Goal: Task Accomplishment & Management: Manage account settings

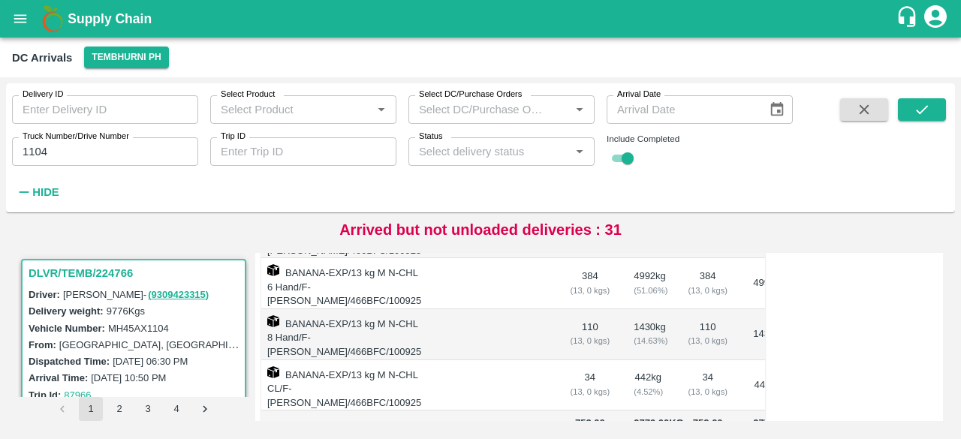
scroll to position [380, 0]
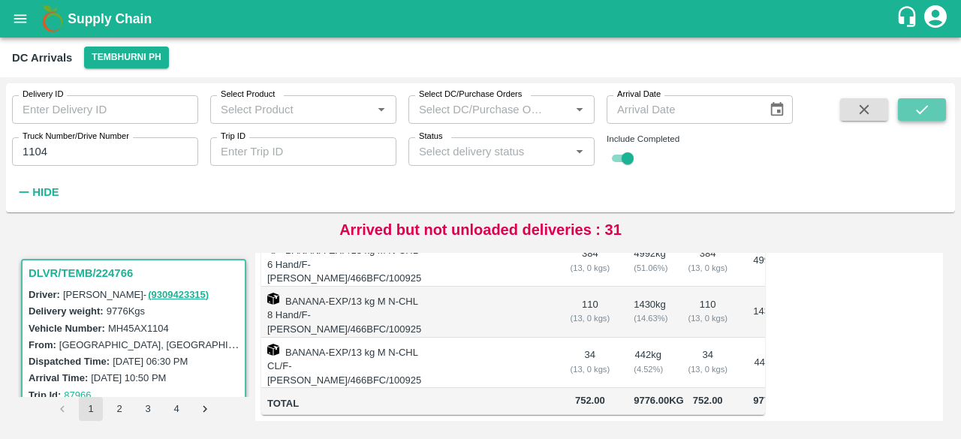
click at [937, 109] on button "submit" at bounding box center [922, 109] width 48 height 23
click at [32, 156] on input "1104" at bounding box center [105, 151] width 186 height 29
type input "1104"
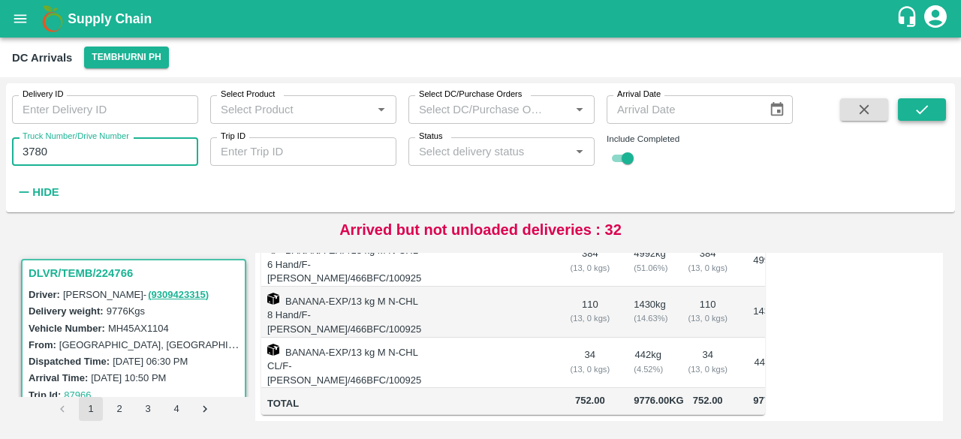
type input "3780"
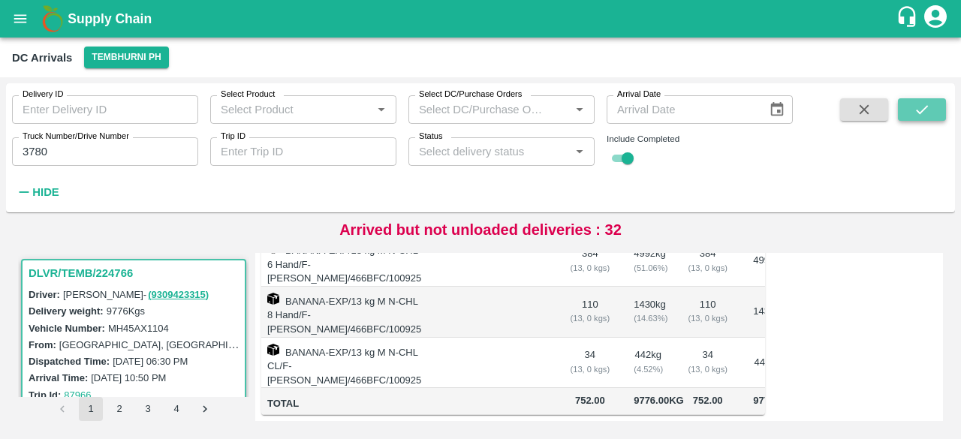
click at [919, 110] on icon "submit" at bounding box center [922, 109] width 17 height 17
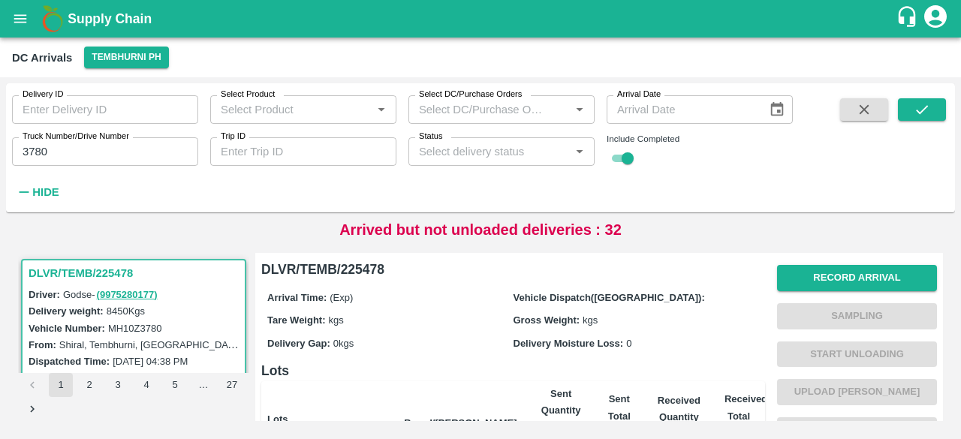
scroll to position [318, 0]
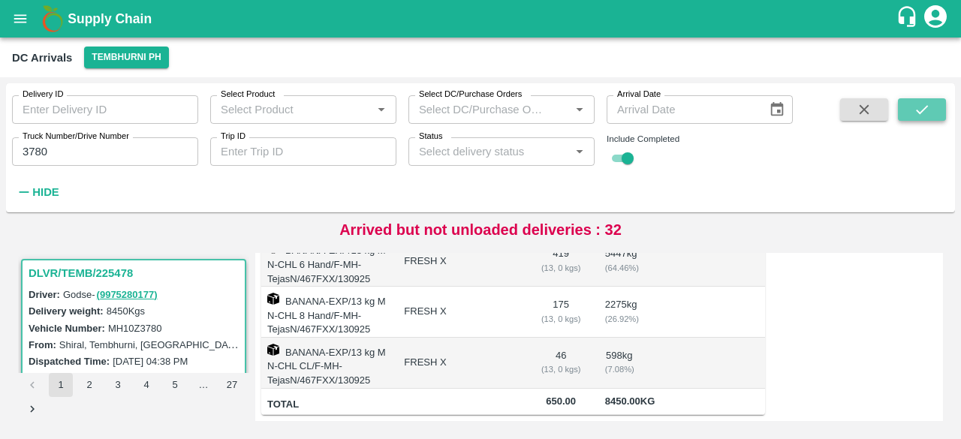
click at [919, 111] on icon "submit" at bounding box center [922, 109] width 12 height 9
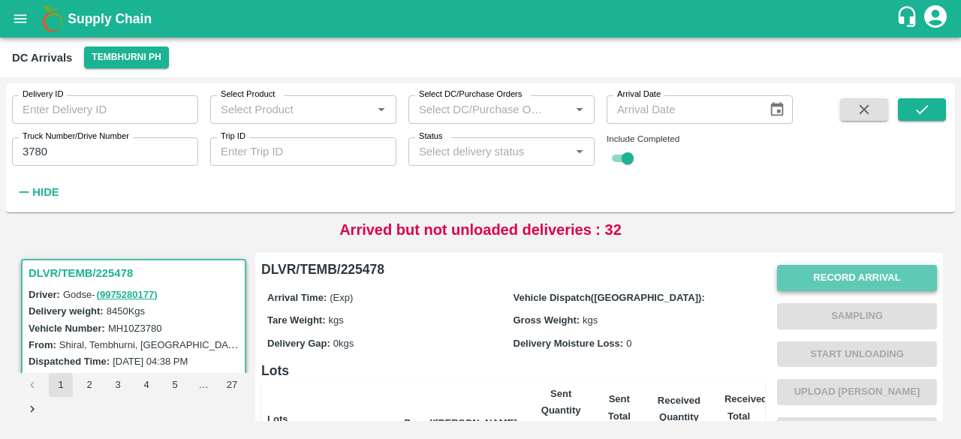
click at [858, 282] on button "Record Arrival" at bounding box center [857, 278] width 160 height 26
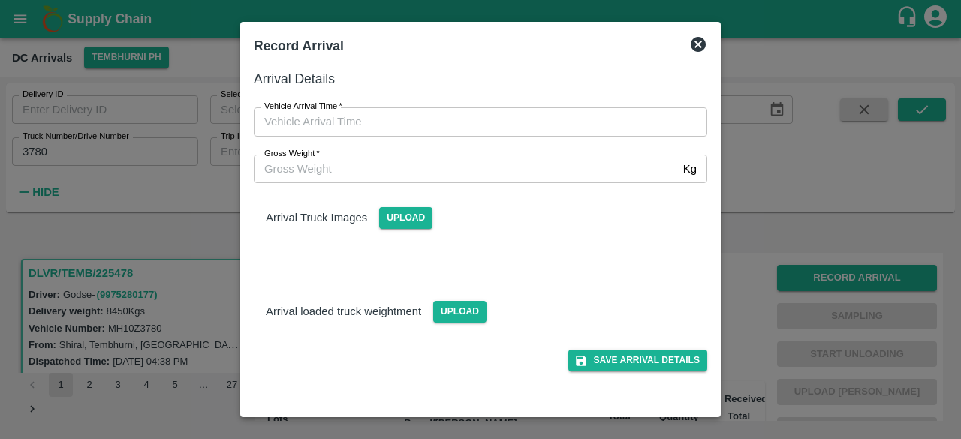
type input "DD/MM/YYYY hh:mm aa"
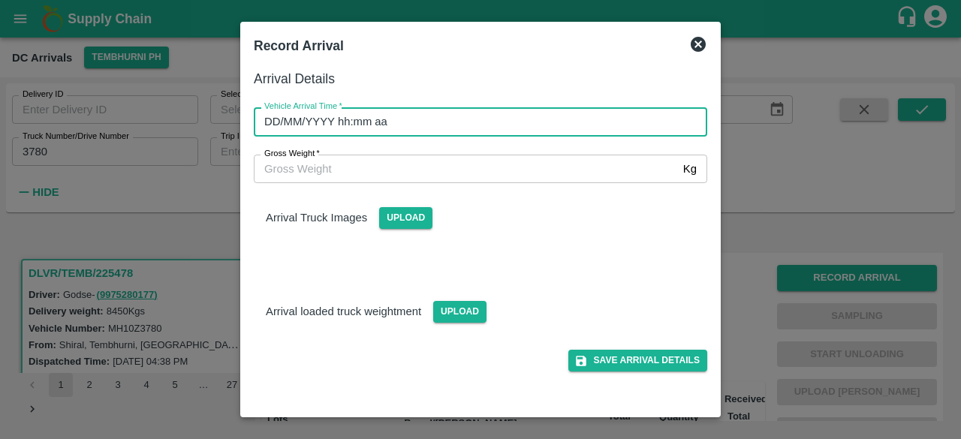
click at [528, 116] on input "DD/MM/YYYY hh:mm aa" at bounding box center [475, 121] width 443 height 29
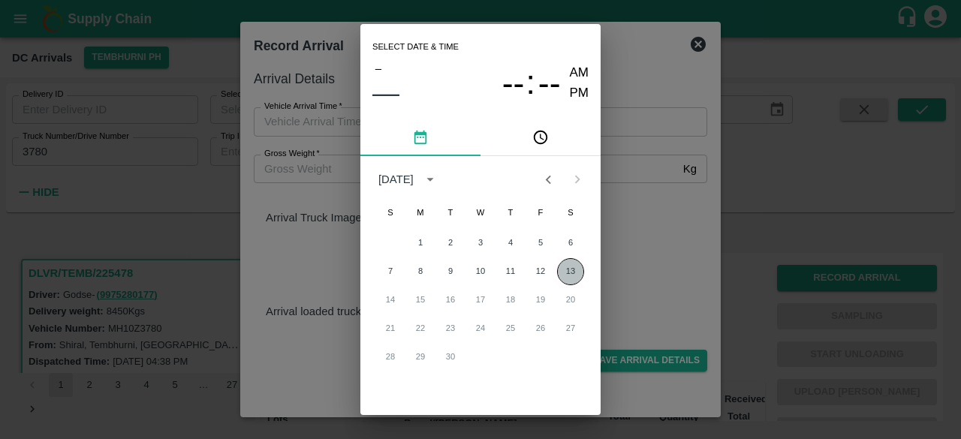
click at [571, 271] on button "13" at bounding box center [570, 271] width 27 height 27
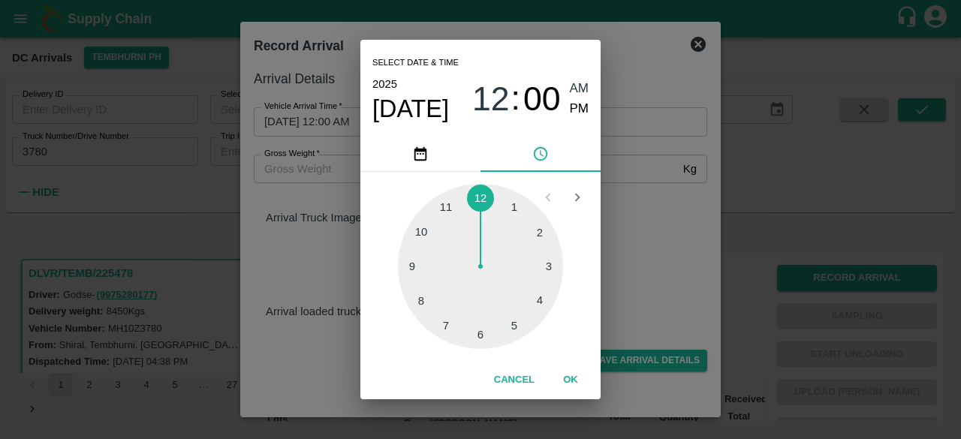
click at [541, 305] on div at bounding box center [480, 266] width 165 height 165
click at [577, 107] on span "PM" at bounding box center [580, 109] width 20 height 20
type input "[DATE] 04:00 PM"
click at [641, 228] on div "Select date & time [DATE] 04 : 00 AM PM 05 10 15 20 25 30 35 40 45 50 55 00 Can…" at bounding box center [480, 219] width 961 height 439
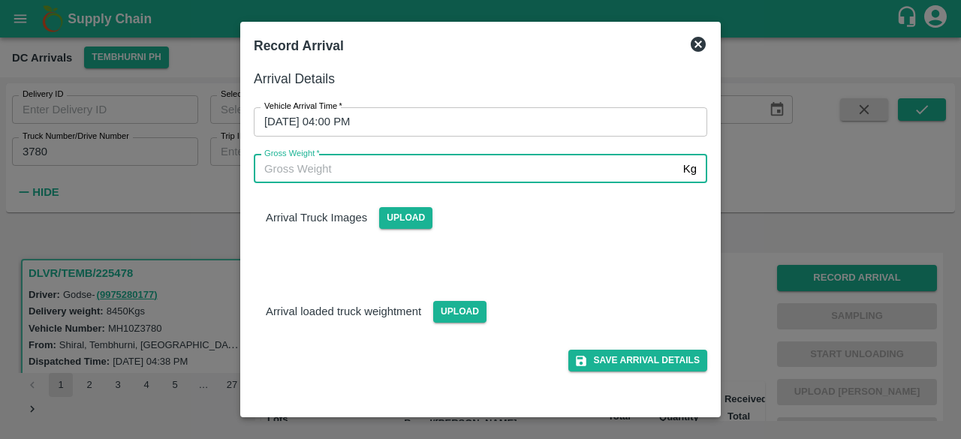
click at [285, 167] on input "Gross Weight   *" at bounding box center [466, 169] width 424 height 29
type input "14660"
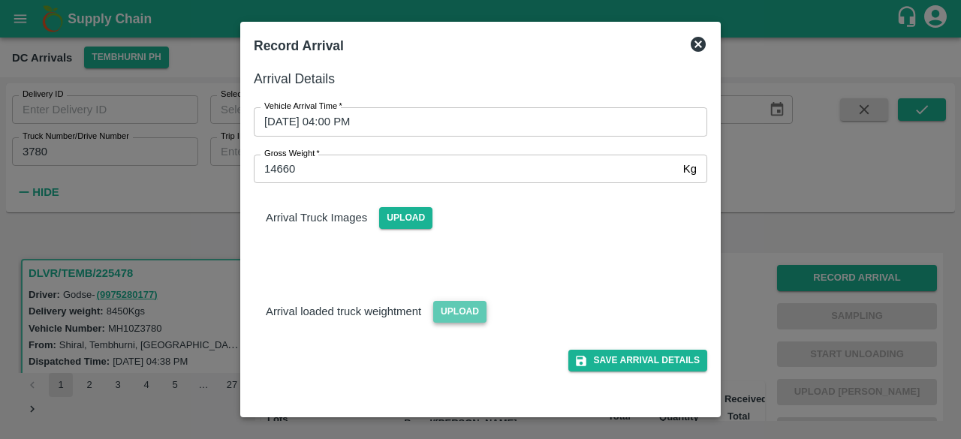
click at [466, 306] on span "Upload" at bounding box center [459, 312] width 53 height 22
click at [0, 0] on input "Upload" at bounding box center [0, 0] width 0 height 0
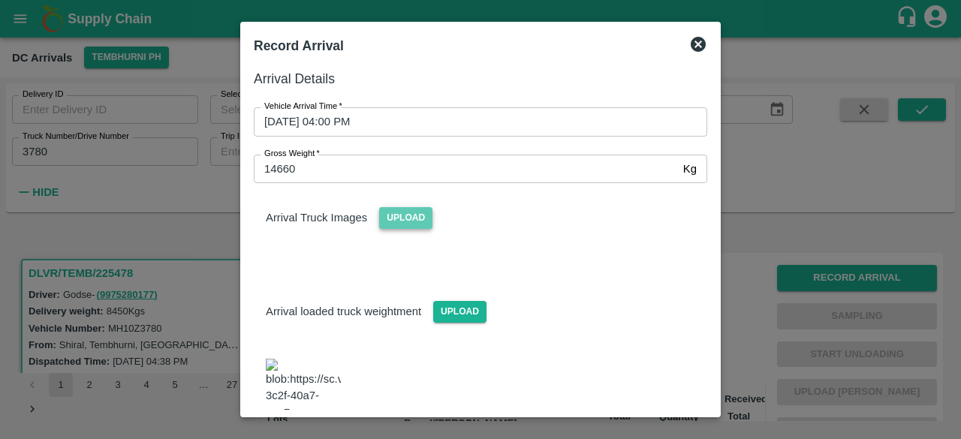
click at [406, 220] on span "Upload" at bounding box center [405, 218] width 53 height 22
click at [0, 0] on input "Upload" at bounding box center [0, 0] width 0 height 0
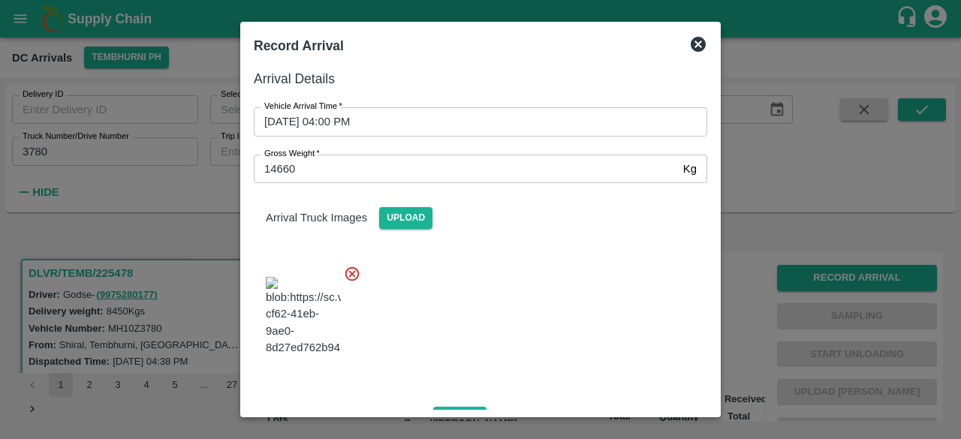
scroll to position [267, 0]
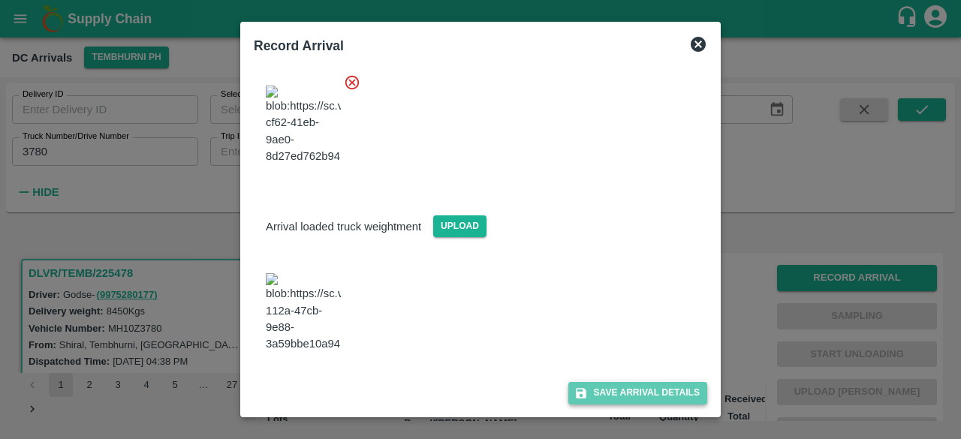
click at [622, 397] on button "Save Arrival Details" at bounding box center [638, 393] width 139 height 22
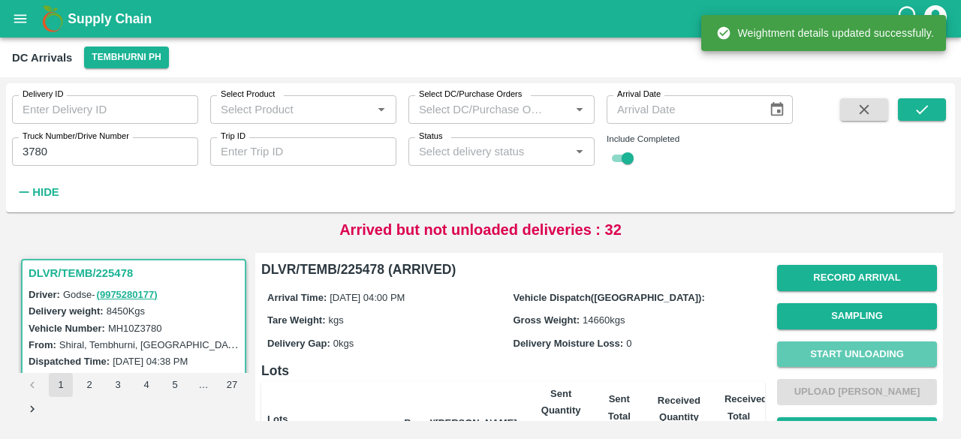
click at [844, 350] on button "Start Unloading" at bounding box center [857, 355] width 160 height 26
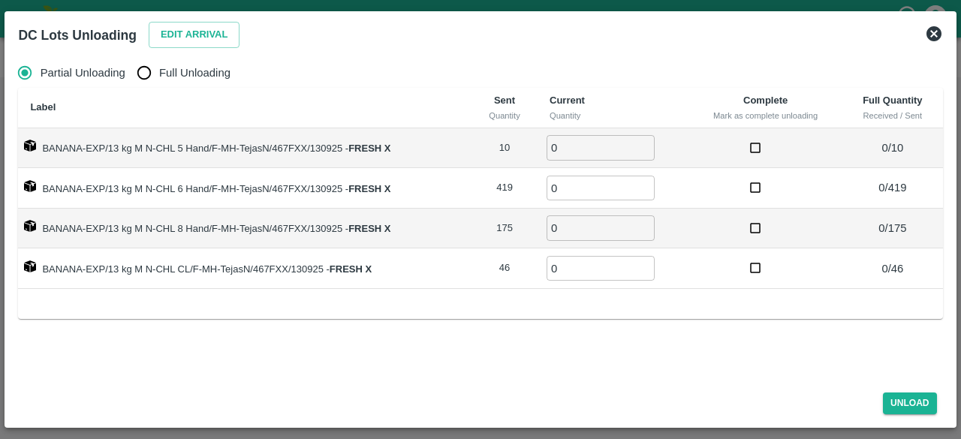
click at [198, 21] on div "Edit Arrival" at bounding box center [192, 32] width 98 height 32
click at [189, 38] on button "Edit Arrival" at bounding box center [195, 35] width 92 height 26
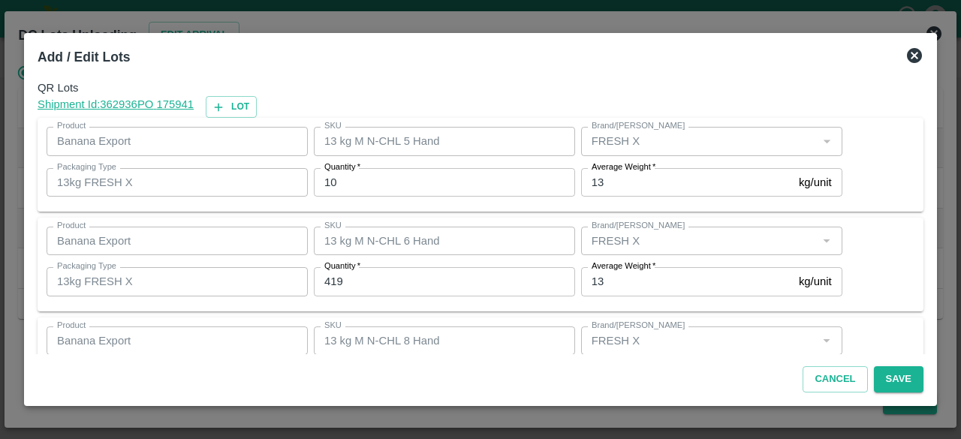
scroll to position [101, 0]
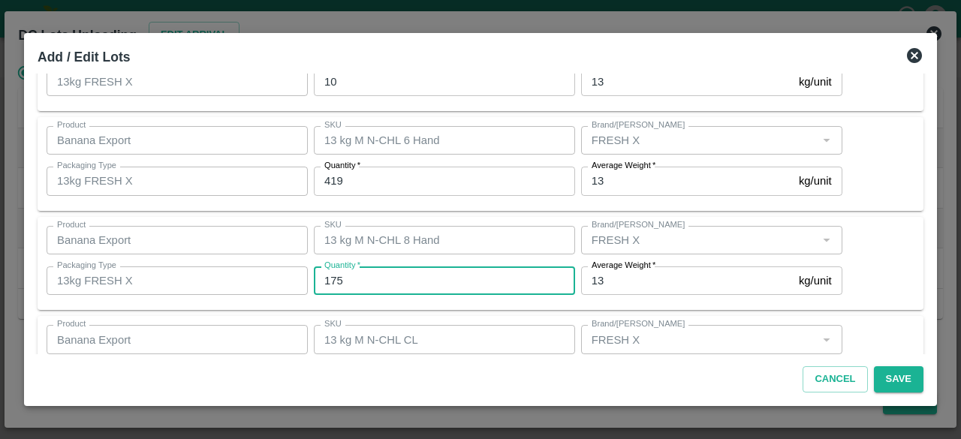
click at [353, 282] on input "175" at bounding box center [444, 281] width 261 height 29
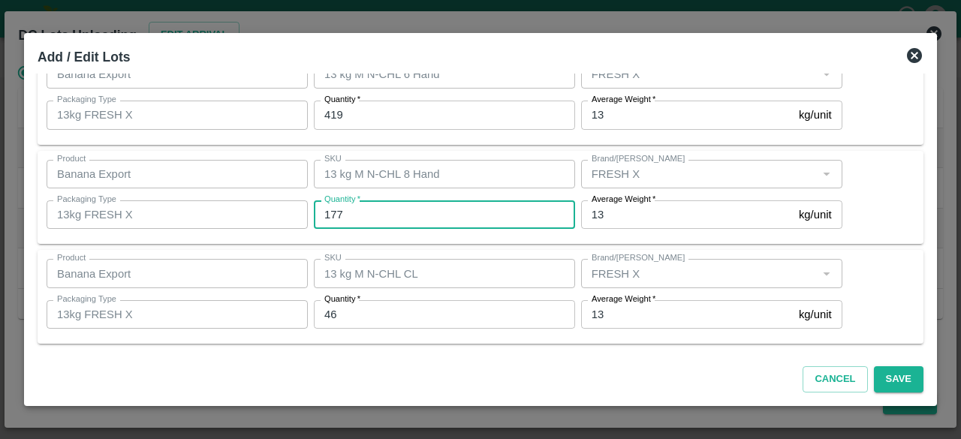
type input "177"
click at [352, 313] on input "46" at bounding box center [444, 314] width 261 height 29
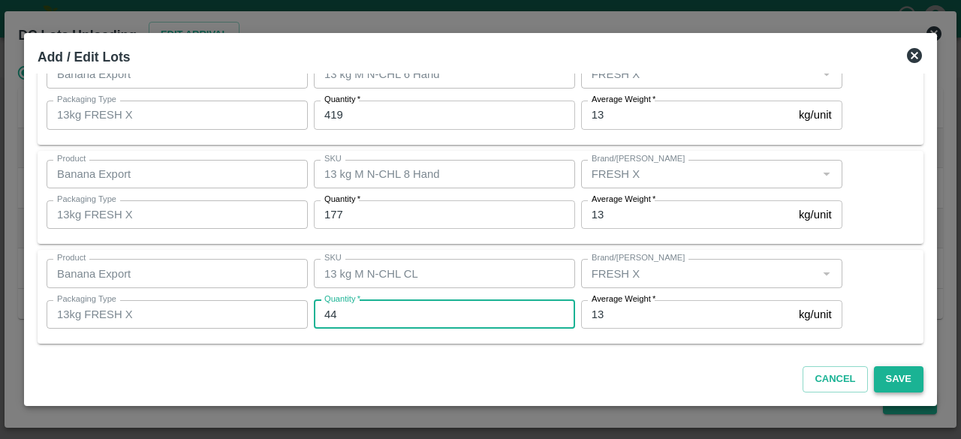
type input "44"
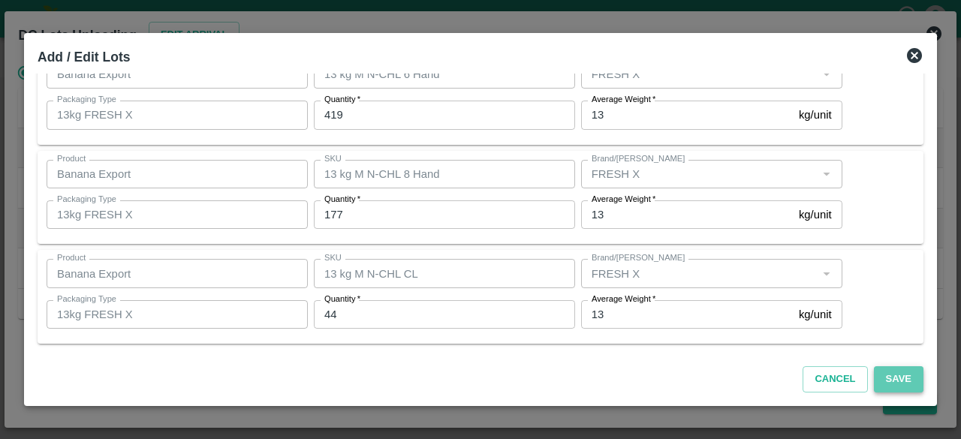
click at [900, 376] on button "Save" at bounding box center [899, 380] width 50 height 26
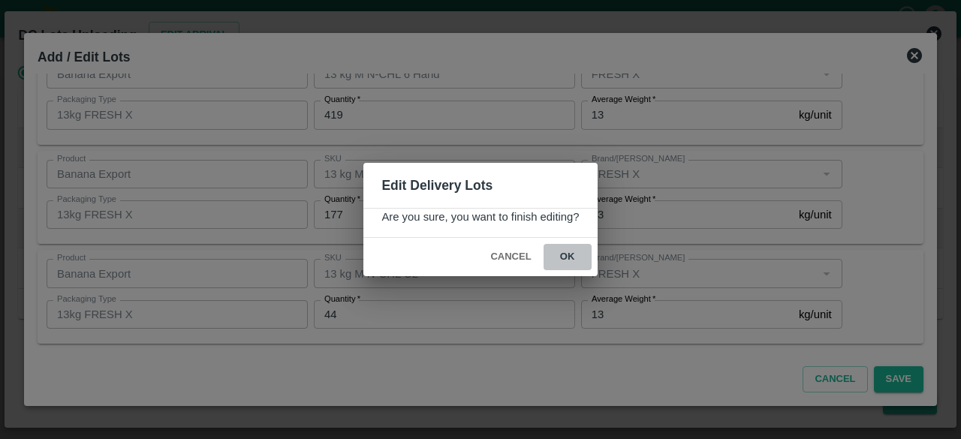
click at [562, 258] on button "ok" at bounding box center [568, 257] width 48 height 26
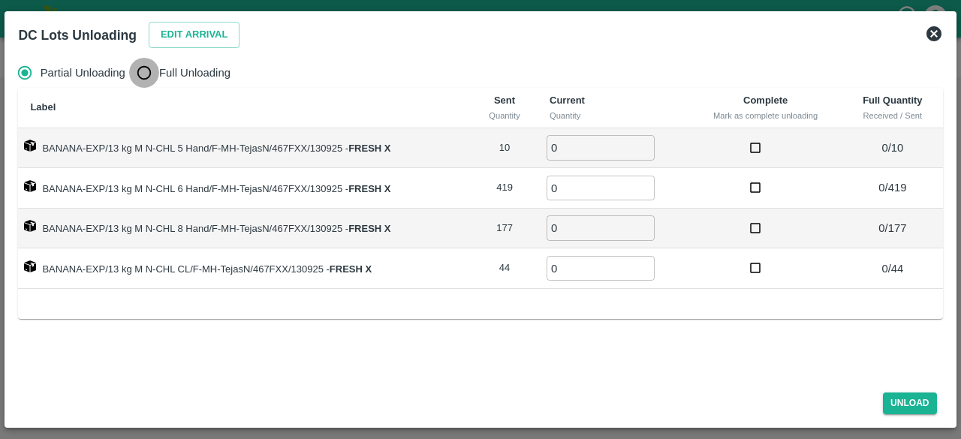
click at [141, 68] on input "Full Unloading" at bounding box center [144, 73] width 30 height 30
radio input "true"
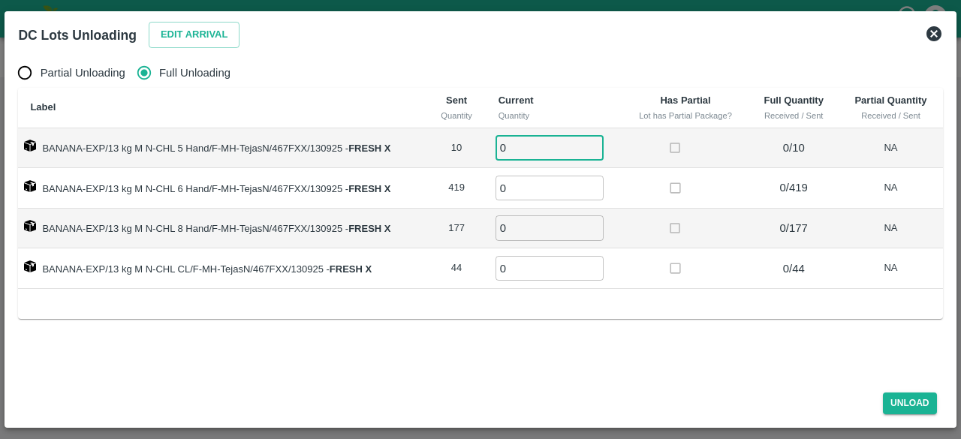
click at [518, 146] on input "0" at bounding box center [550, 147] width 108 height 25
type input "10"
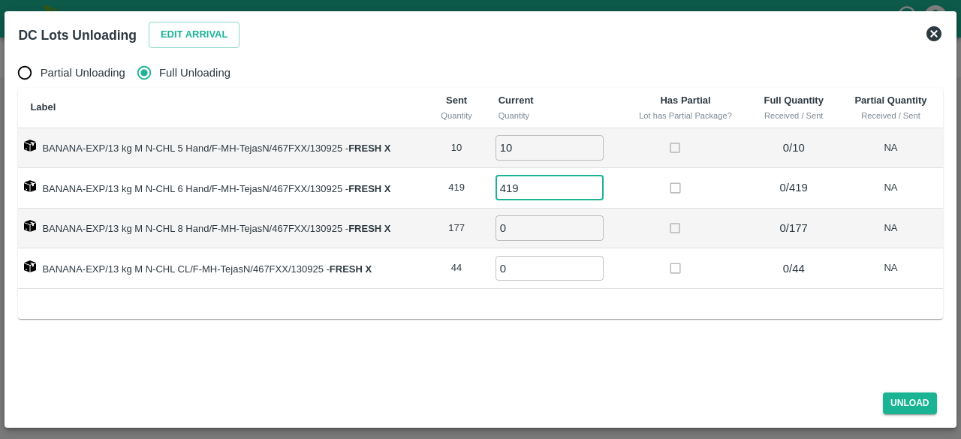
type input "419"
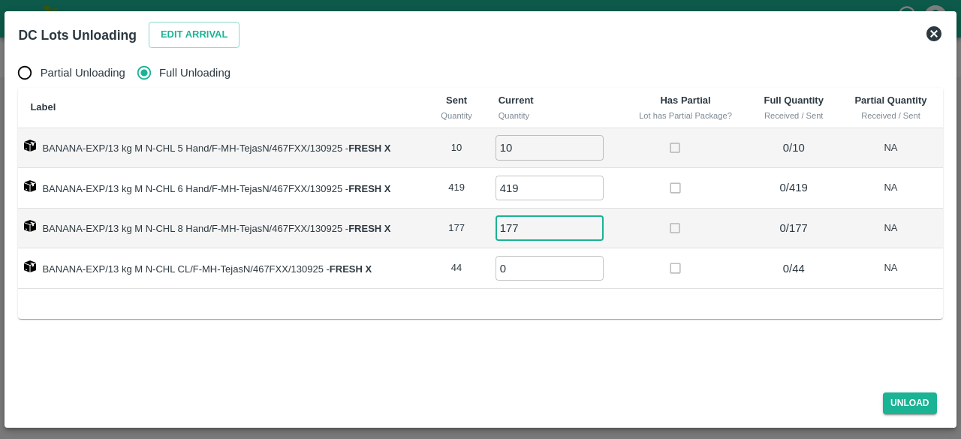
type input "177"
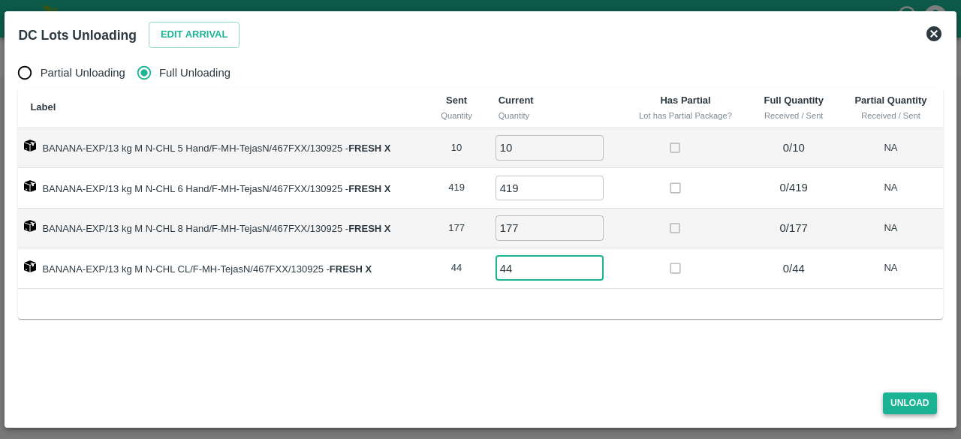
type input "44"
click at [905, 408] on button "Unload" at bounding box center [910, 404] width 54 height 22
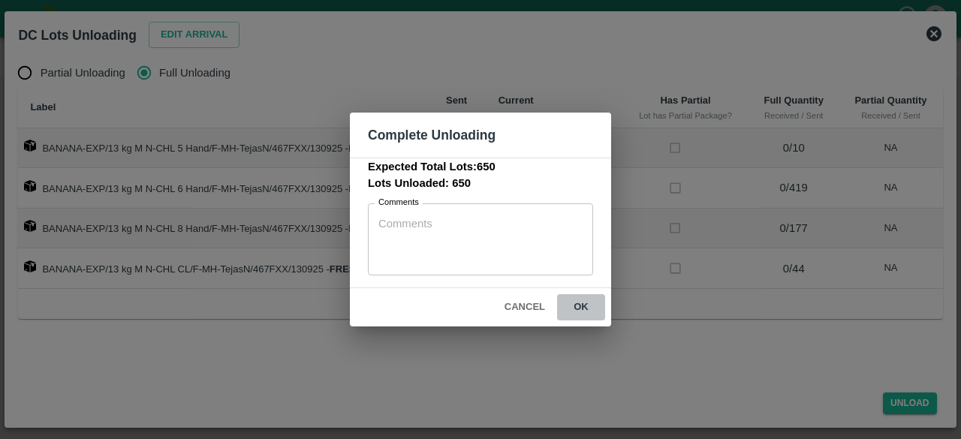
click at [580, 310] on button "ok" at bounding box center [581, 307] width 48 height 26
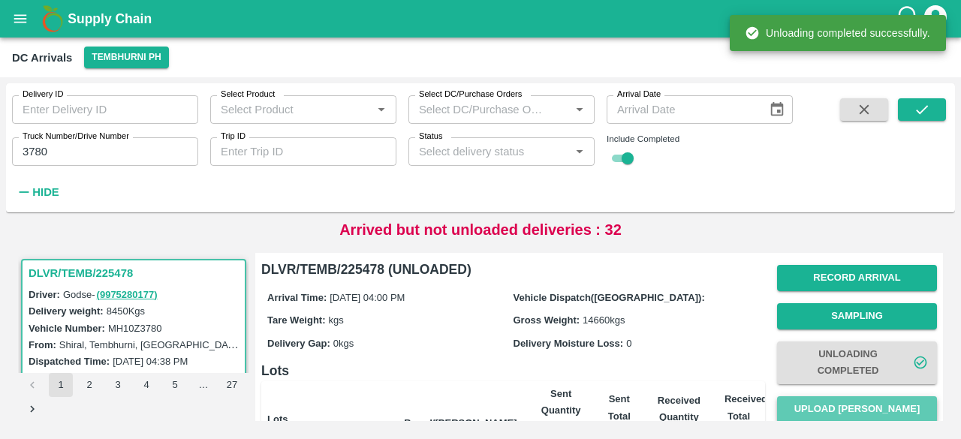
click at [849, 408] on button "Upload [PERSON_NAME]" at bounding box center [857, 410] width 160 height 26
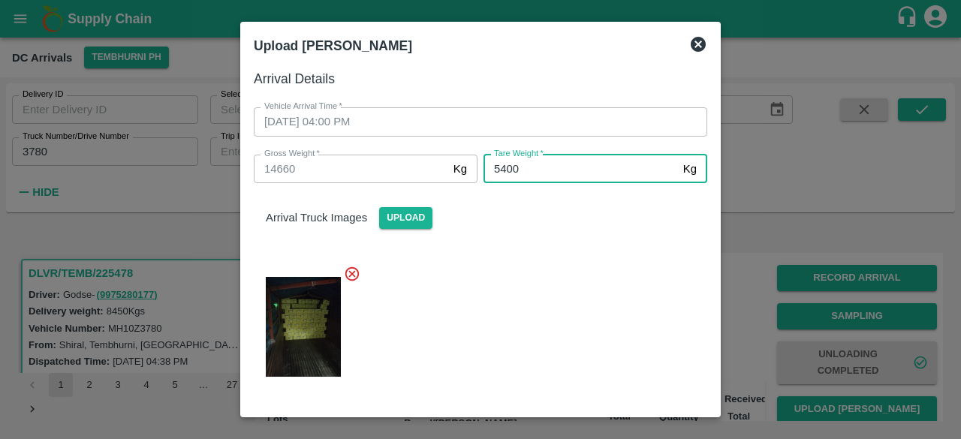
type input "5400"
click at [581, 303] on div at bounding box center [475, 322] width 466 height 139
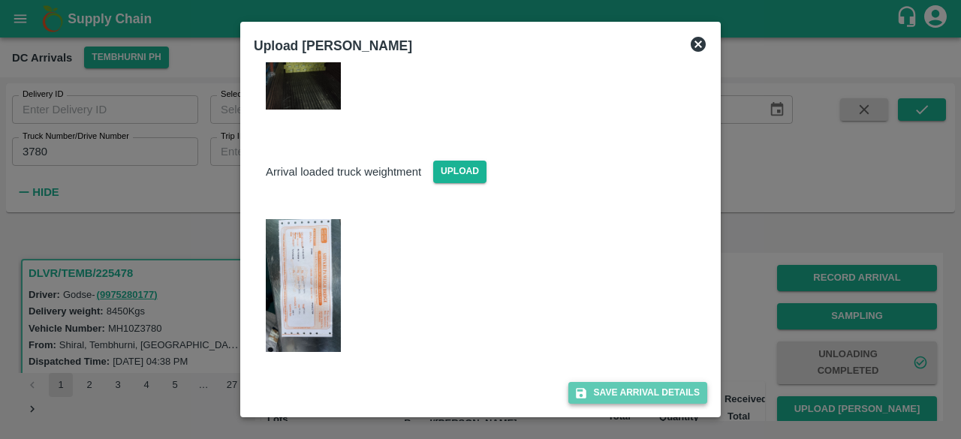
click at [624, 388] on button "Save Arrival Details" at bounding box center [638, 393] width 139 height 22
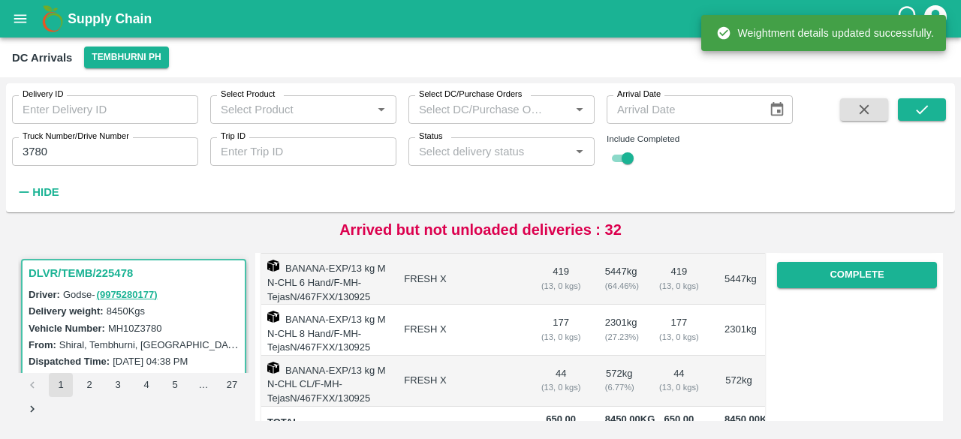
scroll to position [288, 0]
click at [846, 279] on button "Complete" at bounding box center [857, 274] width 160 height 26
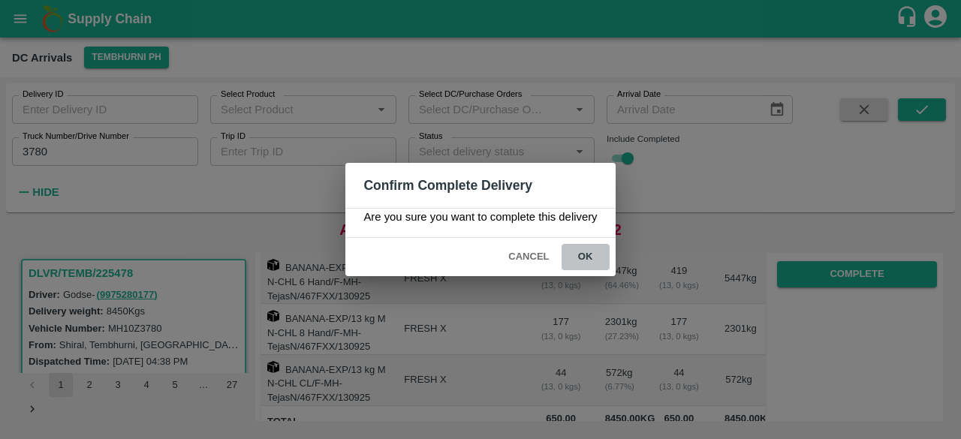
click at [581, 256] on button "ok" at bounding box center [586, 257] width 48 height 26
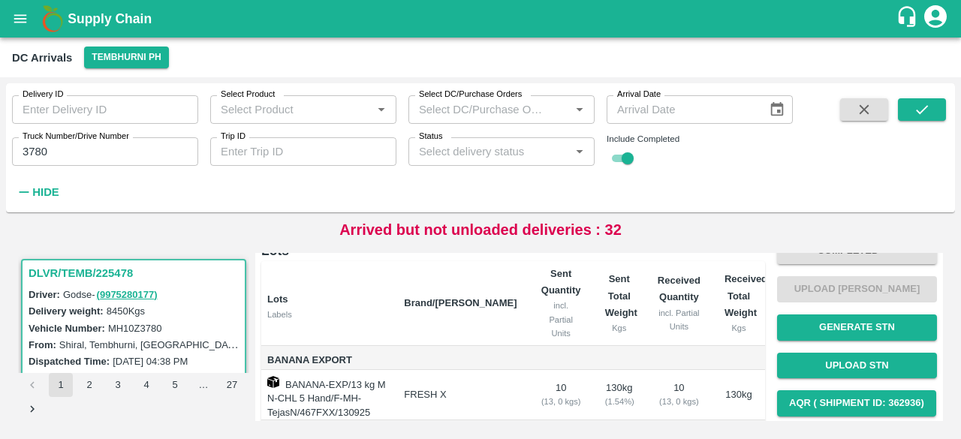
scroll to position [0, 0]
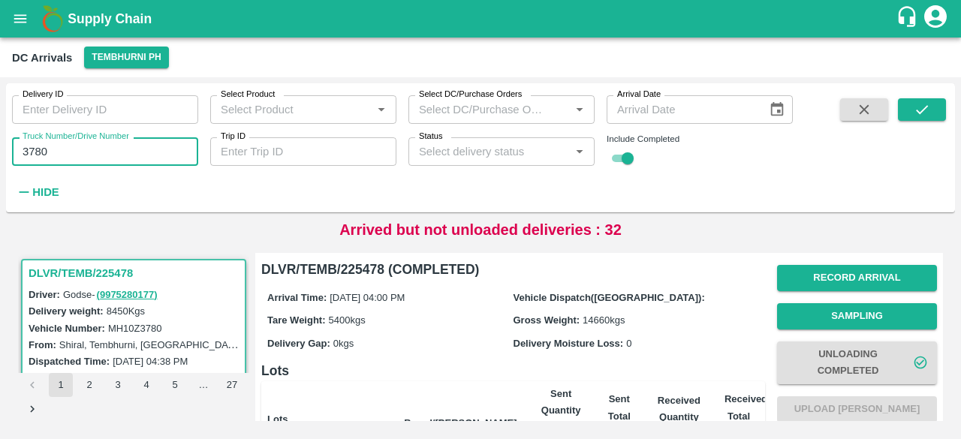
click at [35, 149] on input "3780" at bounding box center [105, 151] width 186 height 29
type input "3780"
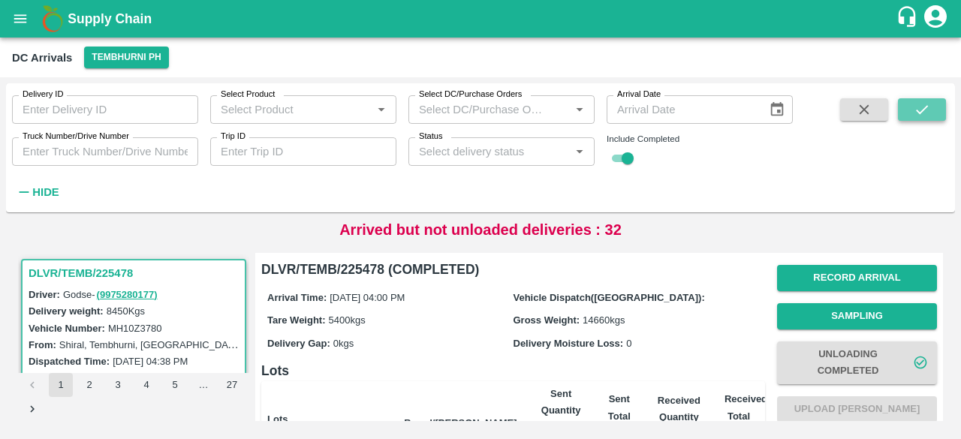
click at [919, 106] on icon "submit" at bounding box center [922, 109] width 17 height 17
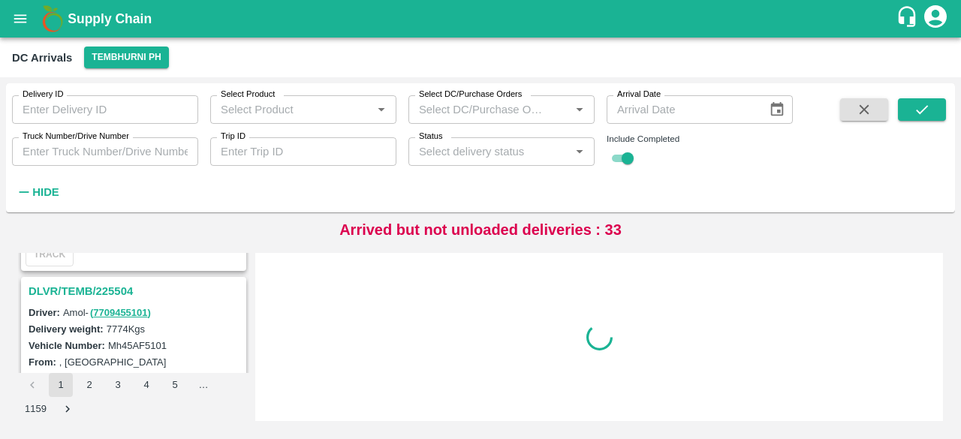
scroll to position [765, 0]
click at [59, 288] on h3 "DLVR/TEMB/225504" at bounding box center [136, 295] width 215 height 20
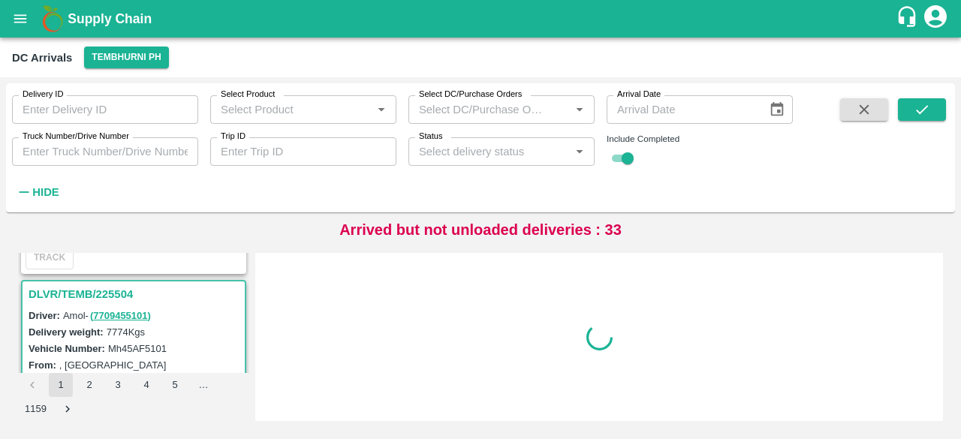
scroll to position [789, 0]
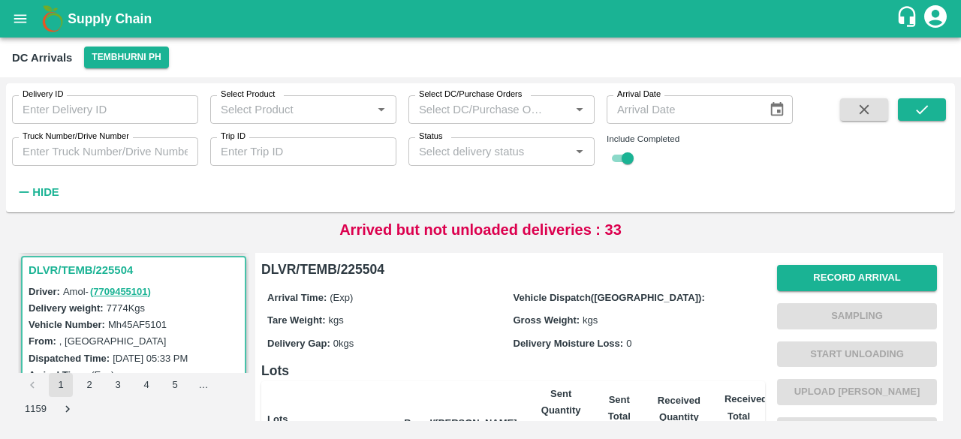
click at [533, 348] on label "Delivery Moisture Loss:" at bounding box center [569, 343] width 110 height 11
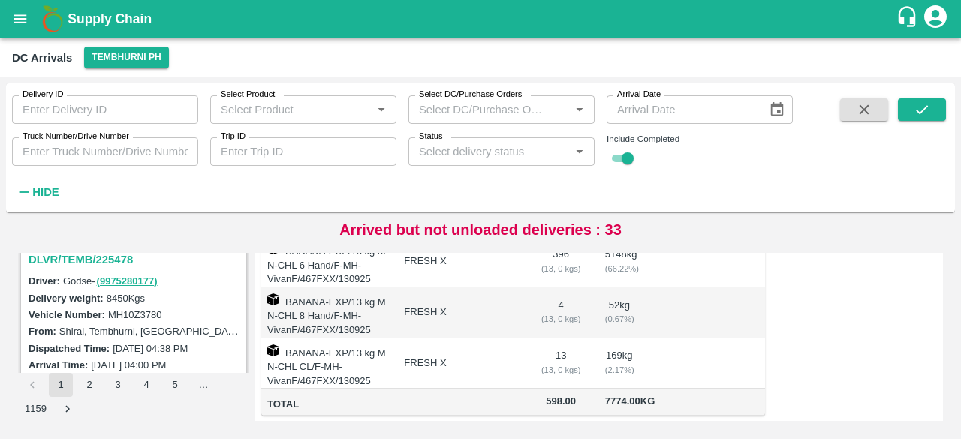
scroll to position [1766, 0]
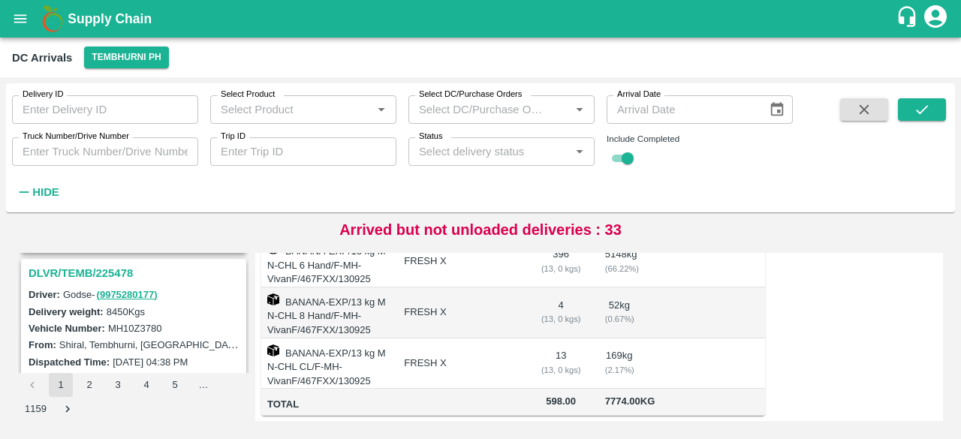
click at [118, 270] on h3 "DLVR/TEMB/225478" at bounding box center [136, 274] width 215 height 20
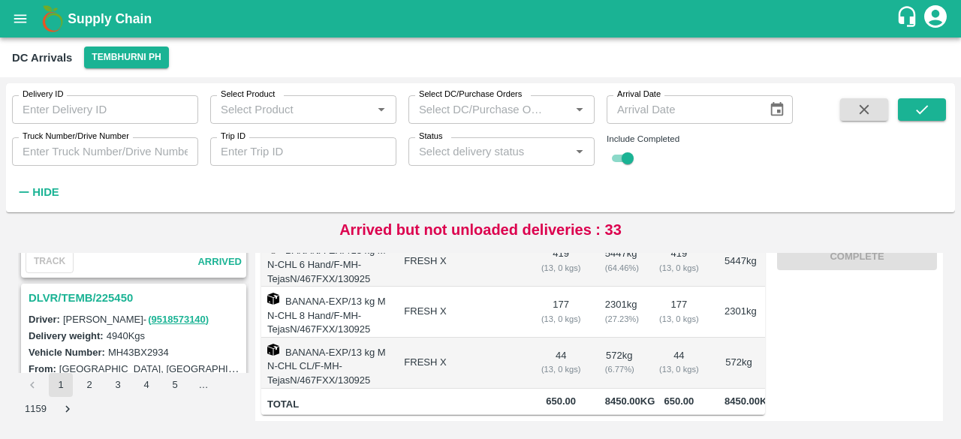
scroll to position [2332, 0]
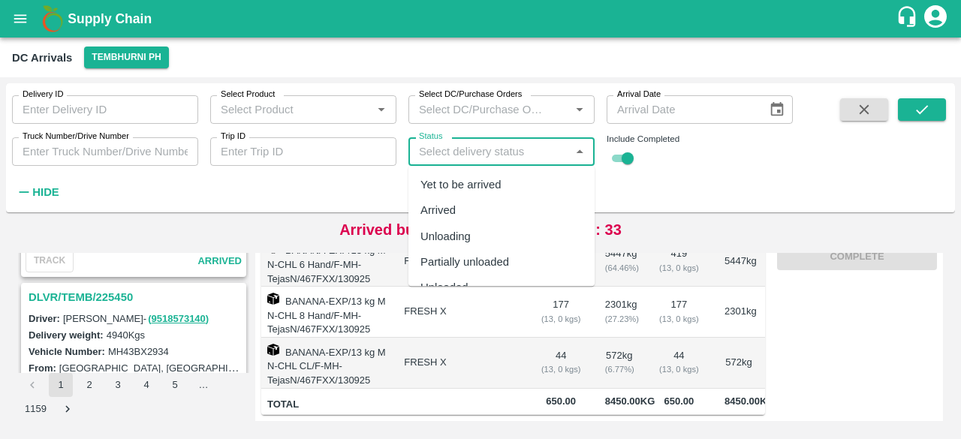
click at [468, 152] on input "Status" at bounding box center [489, 152] width 152 height 20
click at [463, 179] on div "Yet to be arrived" at bounding box center [461, 184] width 81 height 17
type input "Yet to be arrived"
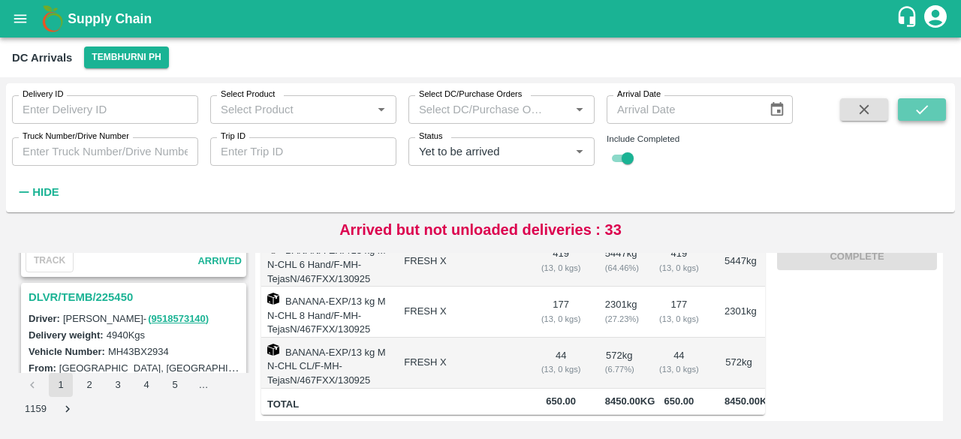
click at [926, 114] on icon "submit" at bounding box center [922, 109] width 17 height 17
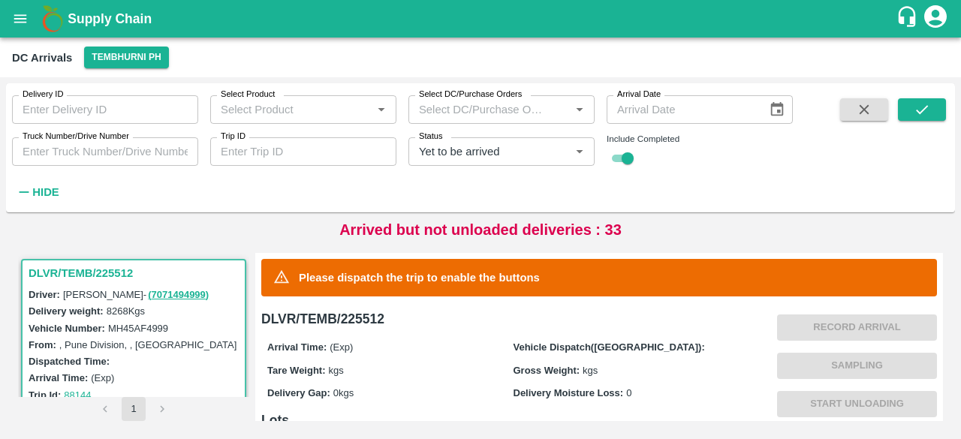
scroll to position [430, 0]
